Goal: Task Accomplishment & Management: Manage account settings

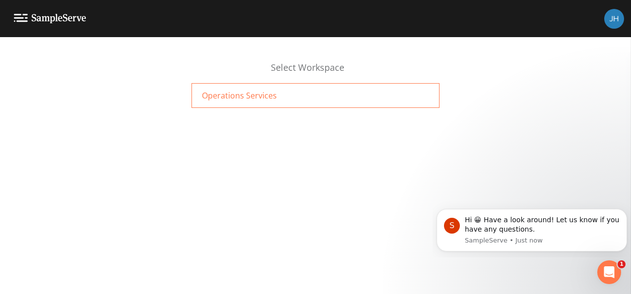
click at [248, 102] on div "Operations Services" at bounding box center [315, 95] width 248 height 25
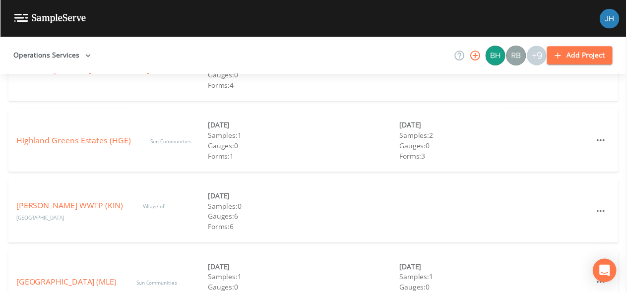
scroll to position [297, 0]
click at [93, 146] on div "Highland Greens Estates (HGE) Sun Communities" at bounding box center [112, 140] width 193 height 12
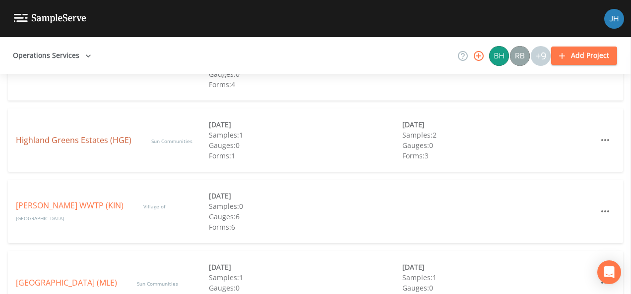
click at [94, 141] on link "Highland Greens Estates (HGE)" at bounding box center [73, 140] width 115 height 11
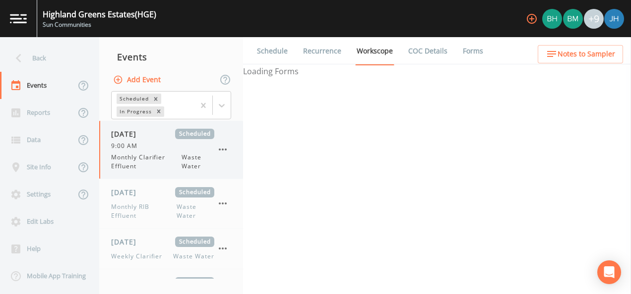
select select "092b3f94-5697-4c94-9891-da161916fdbb"
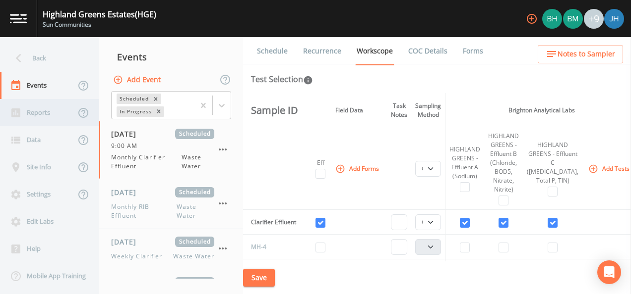
click at [27, 111] on div "Reports" at bounding box center [37, 112] width 75 height 27
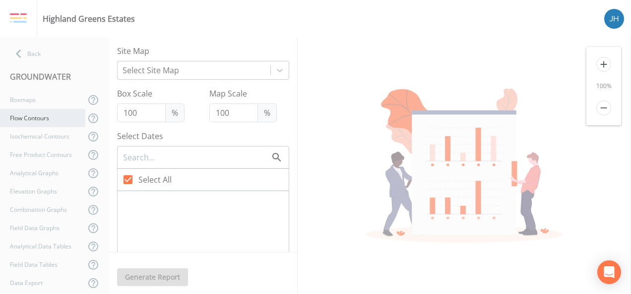
checkbox input "false"
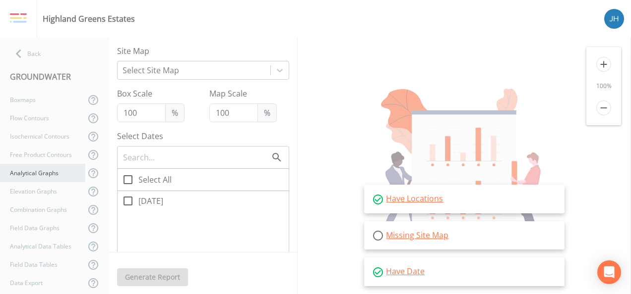
click at [40, 172] on div "Analytical Graphs" at bounding box center [42, 173] width 85 height 18
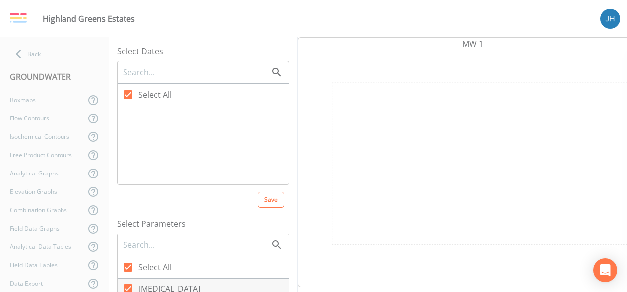
click at [145, 124] on div at bounding box center [202, 145] width 171 height 78
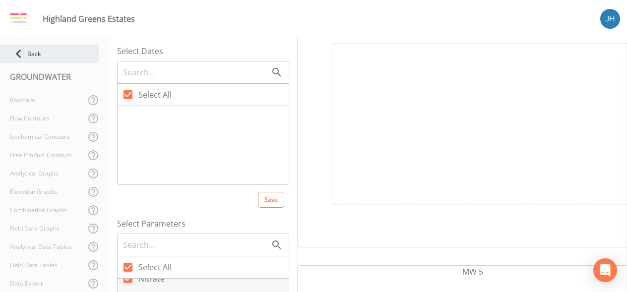
click at [31, 52] on div "Back" at bounding box center [49, 54] width 99 height 18
select select "092b3f94-5697-4c94-9891-da161916fdbb"
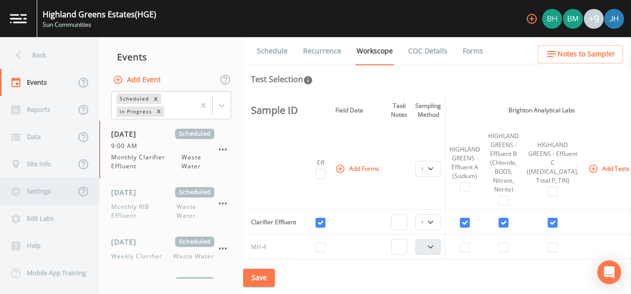
scroll to position [5, 0]
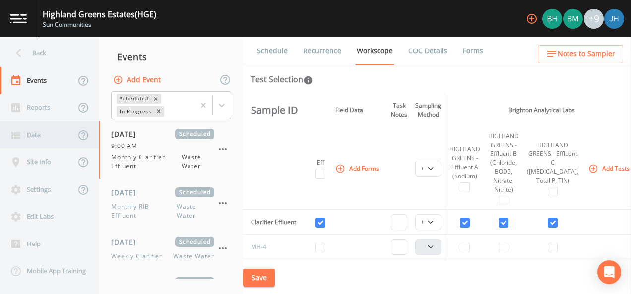
click at [41, 132] on div "Data" at bounding box center [37, 134] width 75 height 27
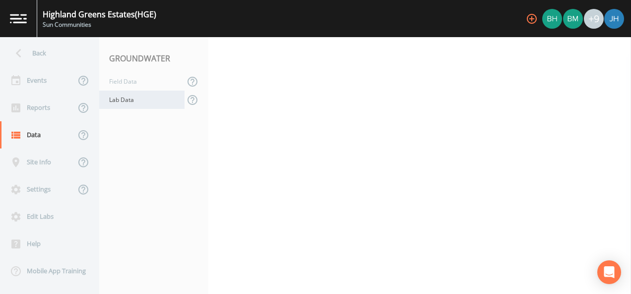
click at [131, 101] on div "Lab Data" at bounding box center [141, 100] width 85 height 18
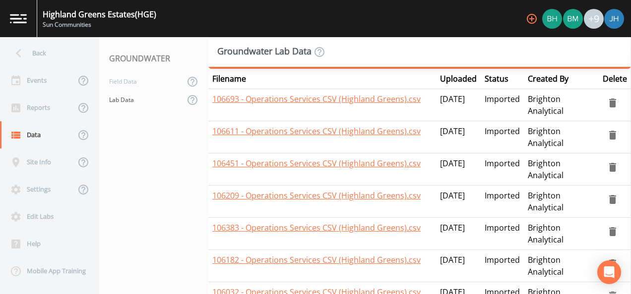
scroll to position [99, 0]
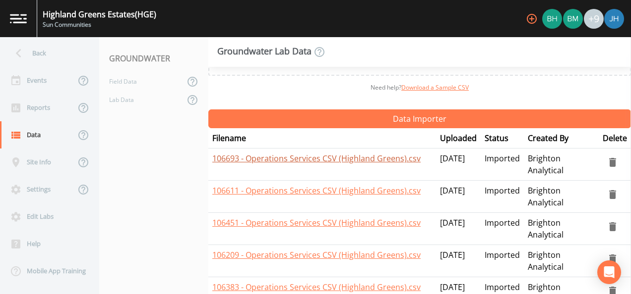
click at [283, 159] on link "106693 - Operations Services CSV (Highland Greens).csv" at bounding box center [316, 158] width 208 height 11
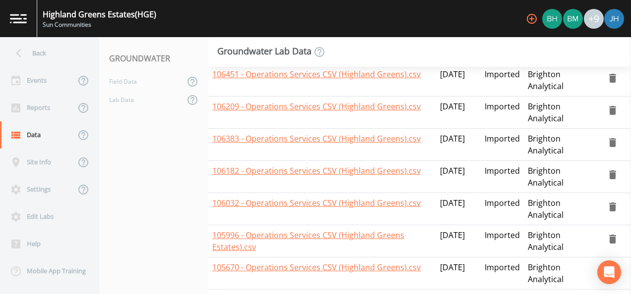
scroll to position [345, 0]
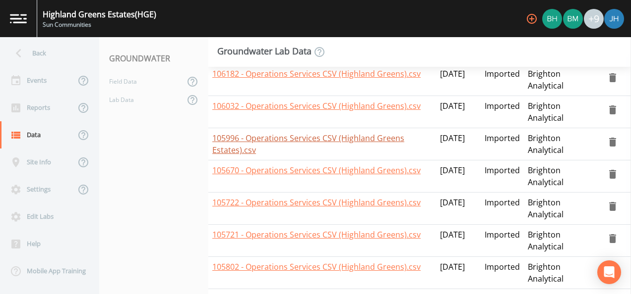
click at [309, 135] on link "105996 - Operations Services CSV (Highland Greens Estates).csv" at bounding box center [308, 144] width 192 height 23
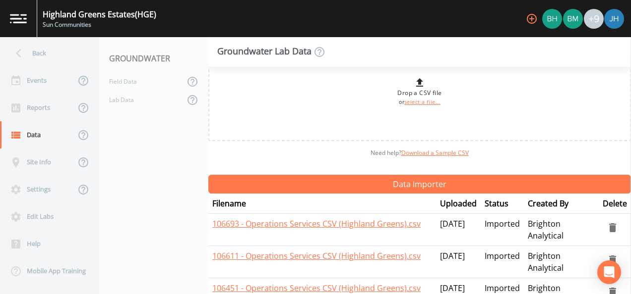
scroll to position [50, 0]
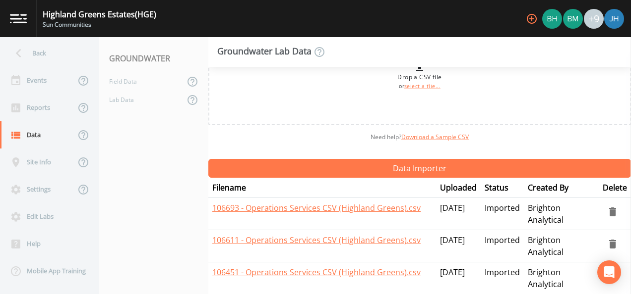
click at [609, 215] on icon "delete" at bounding box center [612, 212] width 7 height 9
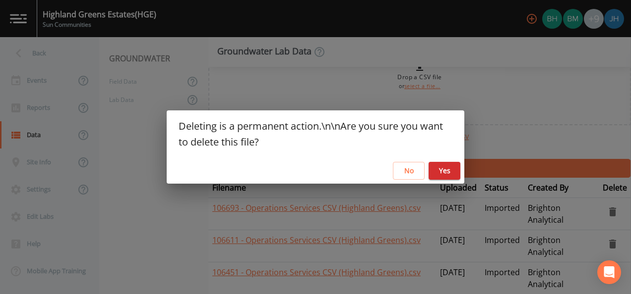
click at [421, 176] on button "No" at bounding box center [409, 171] width 32 height 18
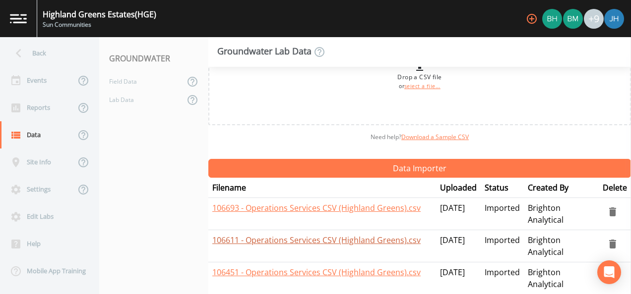
click at [339, 245] on link "106611 - Operations Services CSV (Highland Greens).csv" at bounding box center [316, 240] width 208 height 11
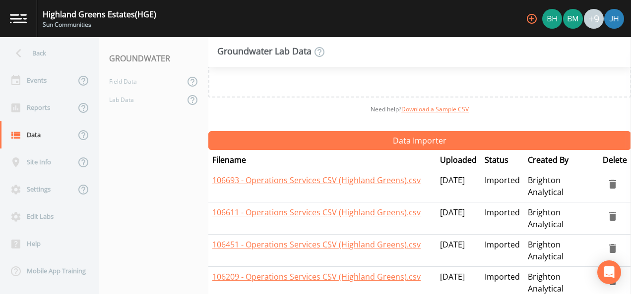
scroll to position [99, 0]
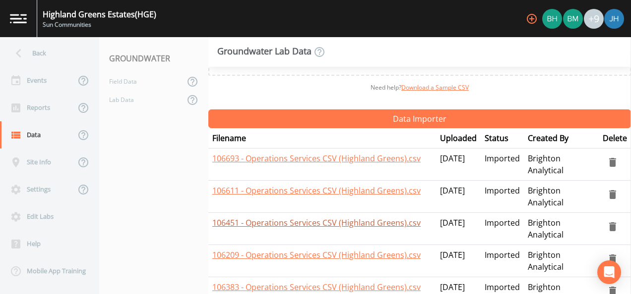
click at [309, 220] on link "106451 - Operations Services CSV (Highland Greens).csv" at bounding box center [316, 223] width 208 height 11
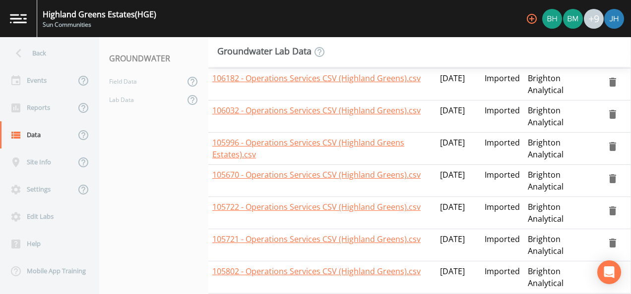
scroll to position [345, 0]
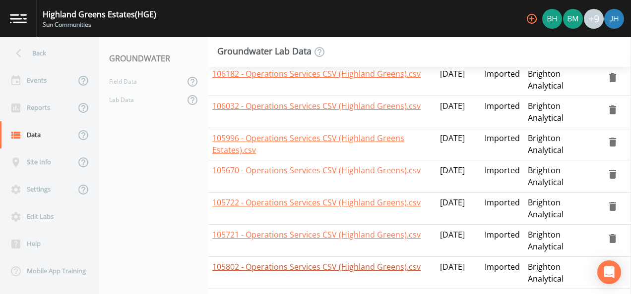
click at [313, 269] on link "105802 - Operations Services CSV (Highland Greens).csv" at bounding box center [316, 267] width 208 height 11
click at [294, 235] on link "105721 - Operations Services CSV (Highland Greens).csv" at bounding box center [316, 234] width 208 height 11
click at [263, 203] on link "105722 - Operations Services CSV (Highland Greens).csv" at bounding box center [316, 202] width 208 height 11
click at [291, 167] on link "105670 - Operations Services CSV (Highland Greens).csv" at bounding box center [316, 170] width 208 height 11
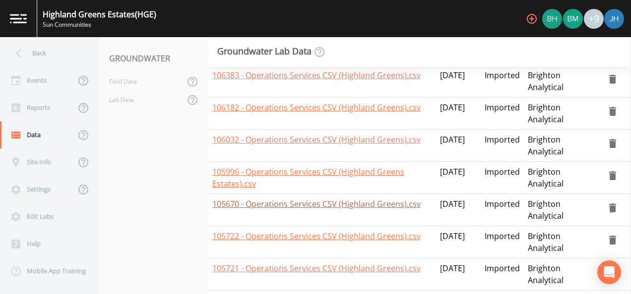
scroll to position [296, 0]
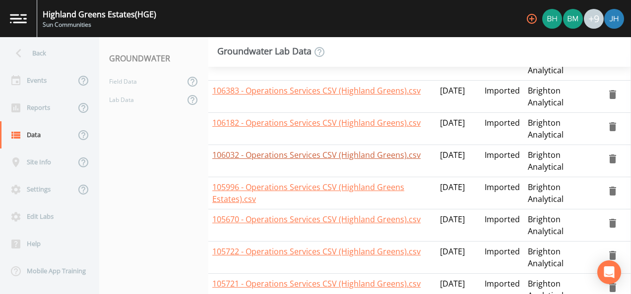
click at [306, 157] on link "106032 - Operations Services CSV (Highland Greens).csv" at bounding box center [316, 155] width 208 height 11
click at [303, 118] on link "106182 - Operations Services CSV (Highland Greens).csv" at bounding box center [316, 122] width 208 height 11
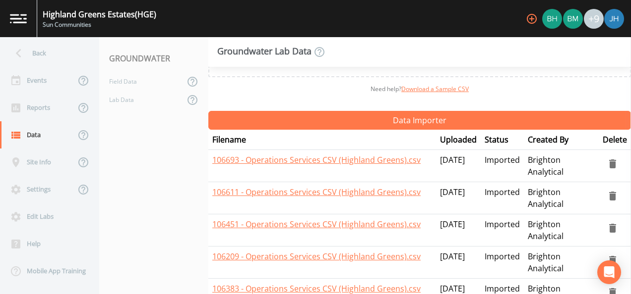
scroll to position [147, 0]
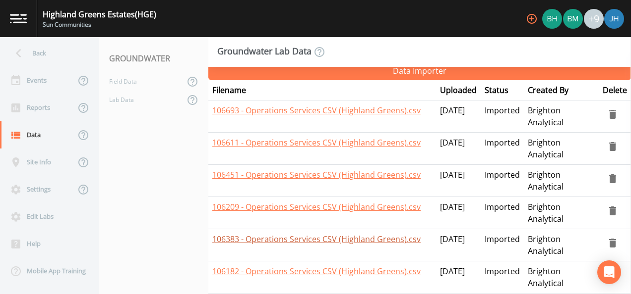
click at [297, 238] on link "106383 - Operations Services CSV (Highland Greens).csv" at bounding box center [316, 239] width 208 height 11
click at [281, 211] on link "106209 - Operations Services CSV (Highland Greens).csv" at bounding box center [316, 207] width 208 height 11
click at [300, 190] on td "106451 - Operations Services CSV (Highland Greens).csv" at bounding box center [322, 181] width 228 height 32
click at [339, 202] on link "106209 - Operations Services CSV (Highland Greens).csv" at bounding box center [316, 207] width 208 height 11
click at [609, 213] on icon "delete" at bounding box center [612, 211] width 7 height 9
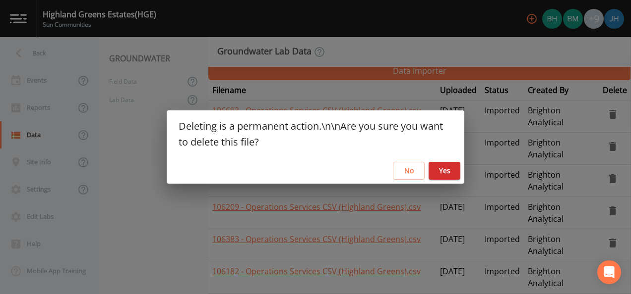
click at [443, 171] on button "Yes" at bounding box center [444, 171] width 32 height 18
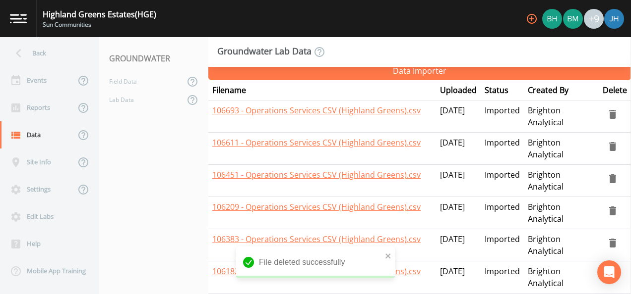
click at [180, 196] on nav "GROUNDWATER Field Data Lab Data" at bounding box center [153, 165] width 109 height 257
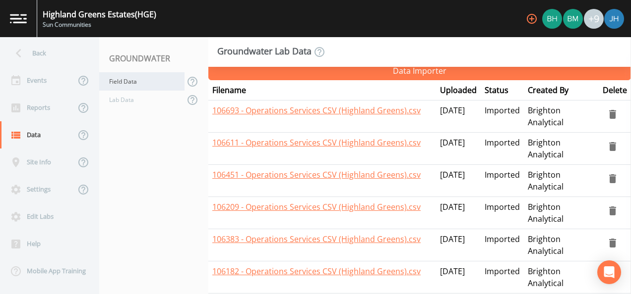
click at [125, 78] on div "Field Data" at bounding box center [141, 81] width 85 height 18
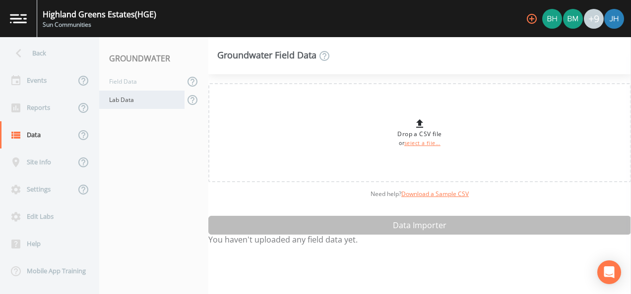
click at [125, 106] on div "Lab Data" at bounding box center [141, 100] width 85 height 18
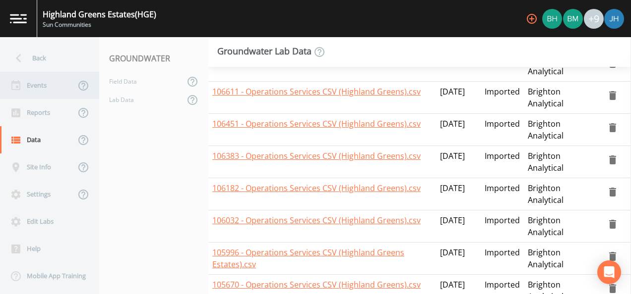
click at [60, 93] on div "Events" at bounding box center [37, 85] width 75 height 27
select select "092b3f94-5697-4c94-9891-da161916fdbb"
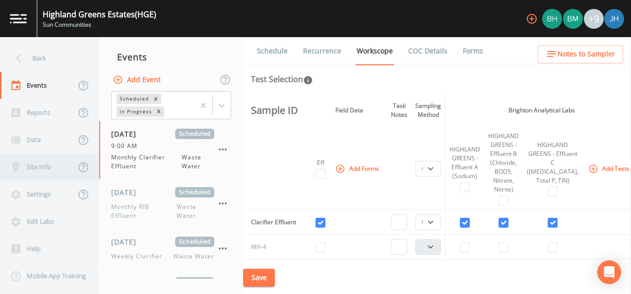
click at [51, 172] on div "Site Info" at bounding box center [37, 167] width 75 height 27
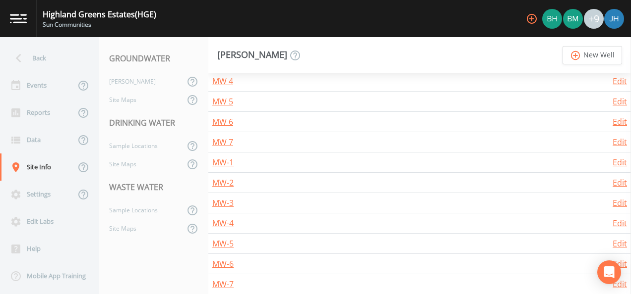
scroll to position [248, 0]
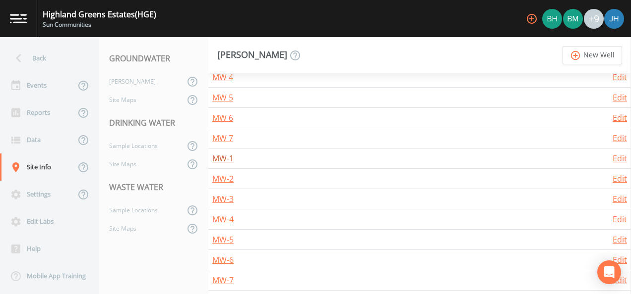
click at [226, 158] on link "MW-1" at bounding box center [222, 158] width 21 height 11
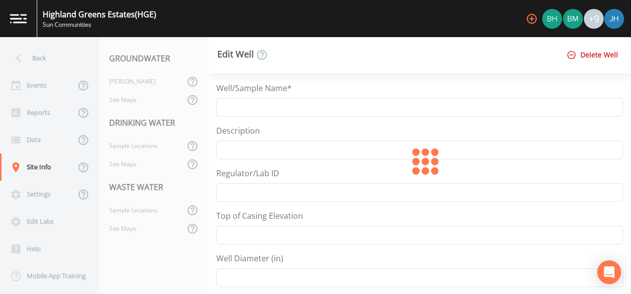
type input "MW-1"
type input "1047.1"
type input "2"
select select "PVC"
type input "15.7"
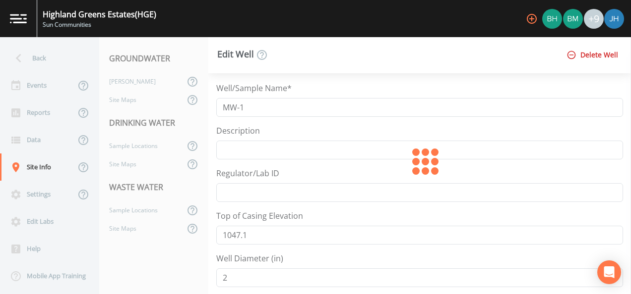
select select "Pour on ground"
click at [42, 52] on div "Back" at bounding box center [44, 58] width 89 height 27
